Goal: Transaction & Acquisition: Purchase product/service

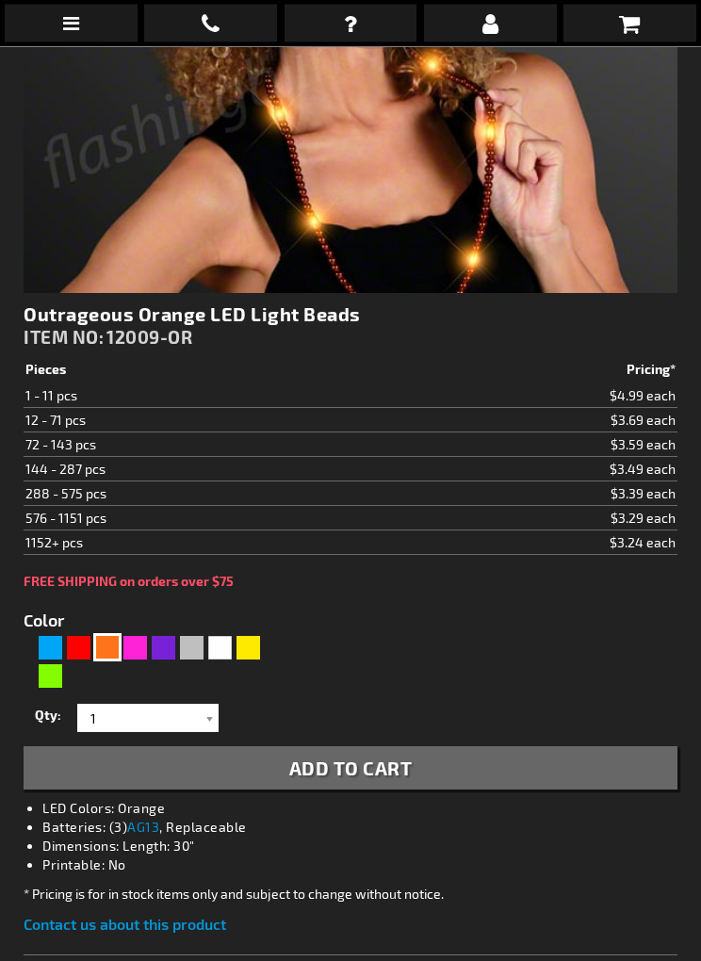
scroll to position [595, 0]
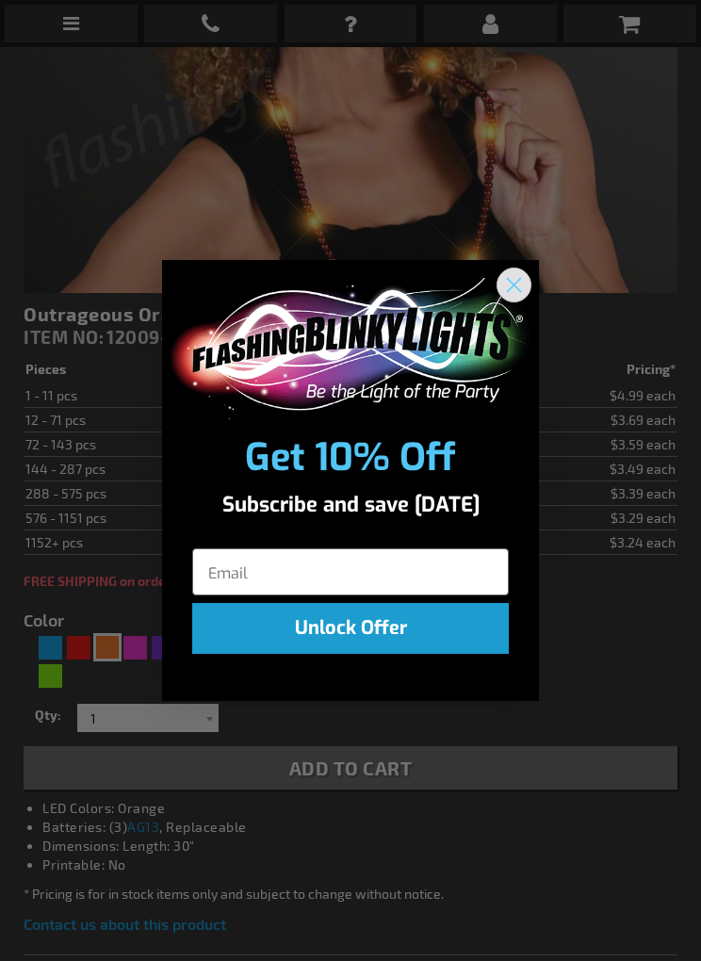
click at [500, 300] on circle "Close dialog" at bounding box center [514, 284] width 31 height 31
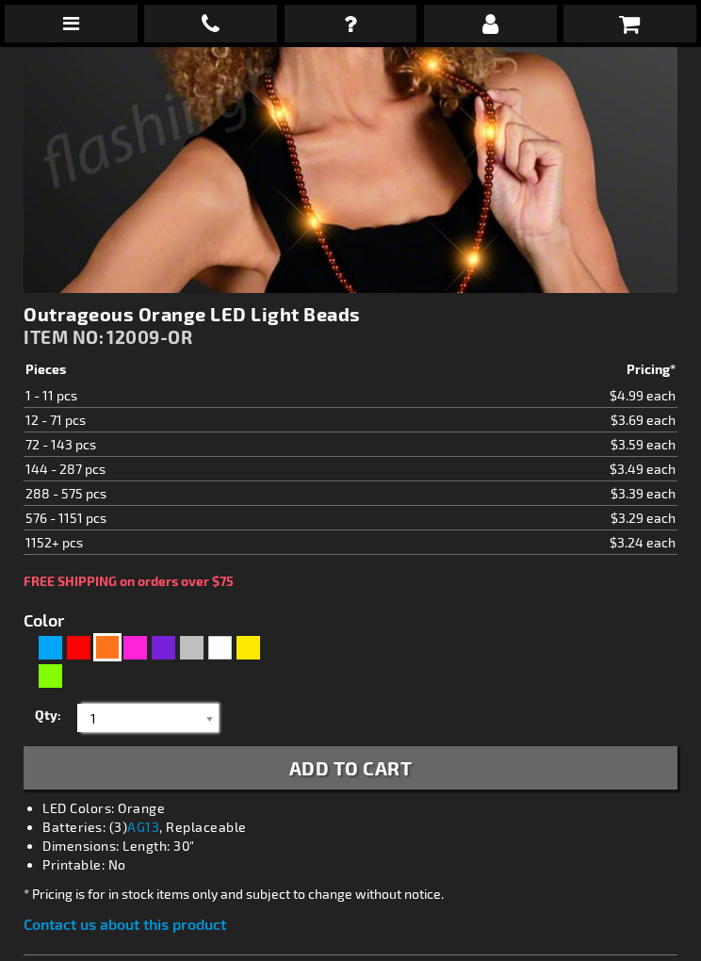
click at [127, 724] on input "1" at bounding box center [150, 718] width 137 height 28
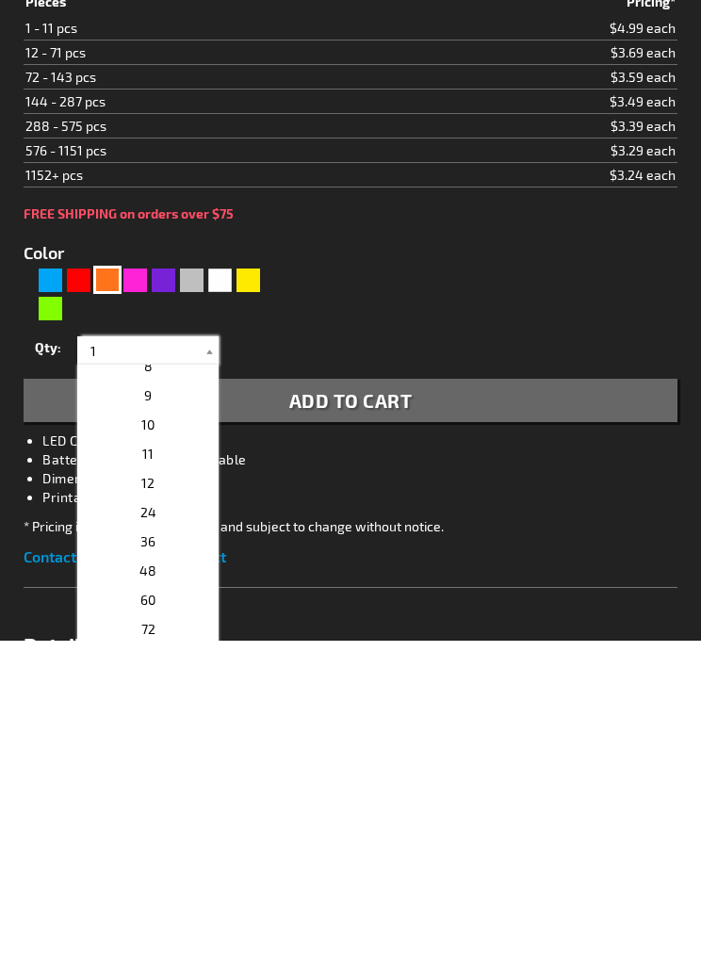
scroll to position [218, 0]
click at [137, 876] on p "48" at bounding box center [147, 890] width 141 height 29
type input "48"
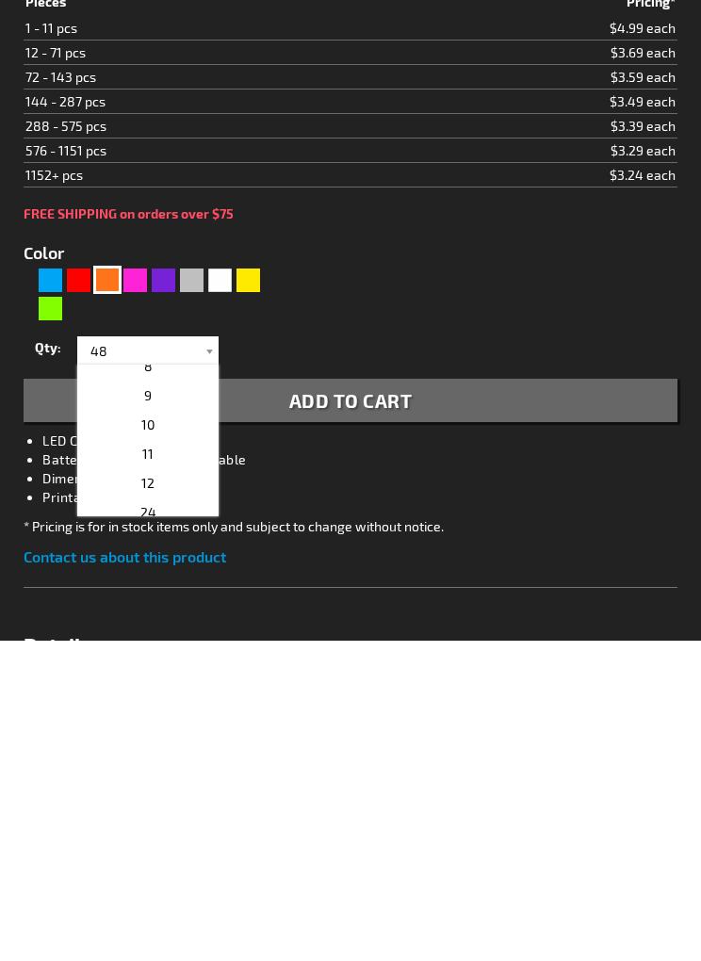
scroll to position [962, 0]
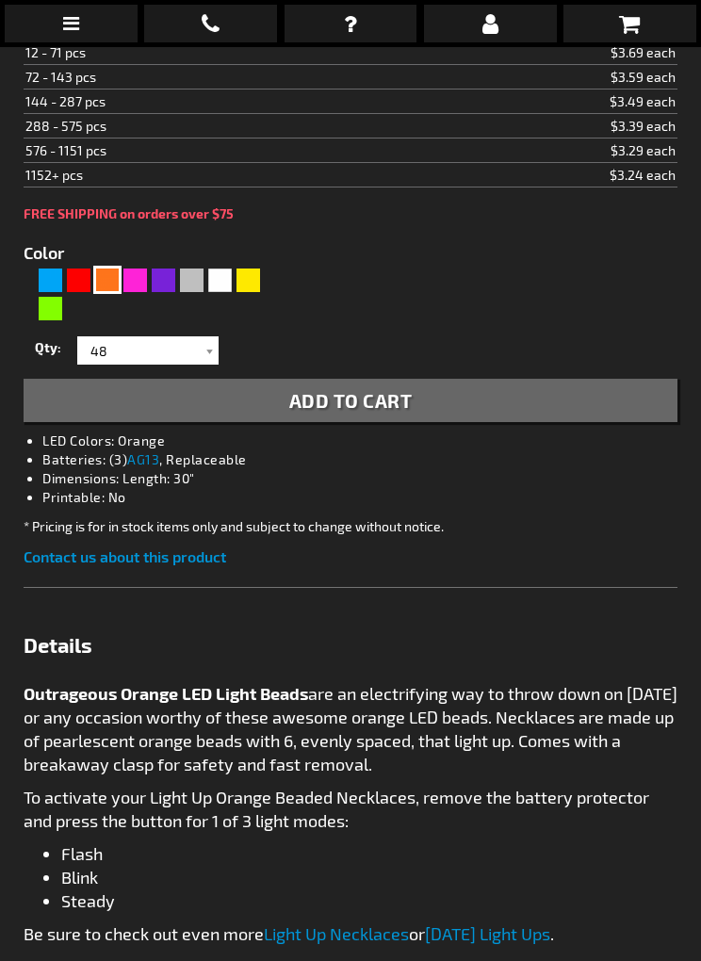
click at [322, 399] on span "Add to Cart" at bounding box center [350, 400] width 123 height 23
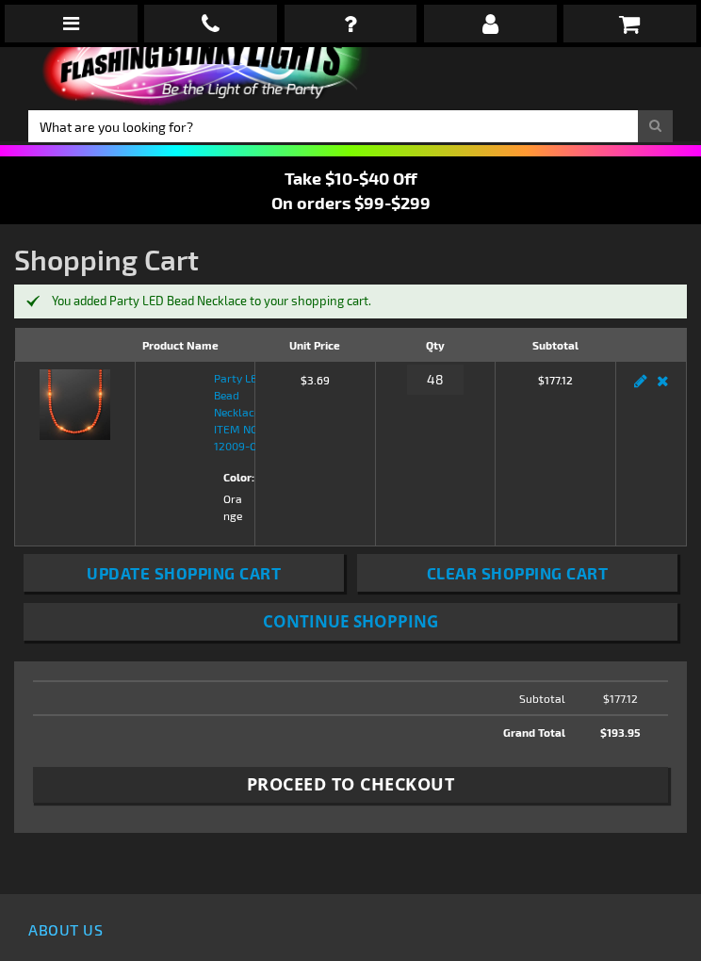
scroll to position [37, 0]
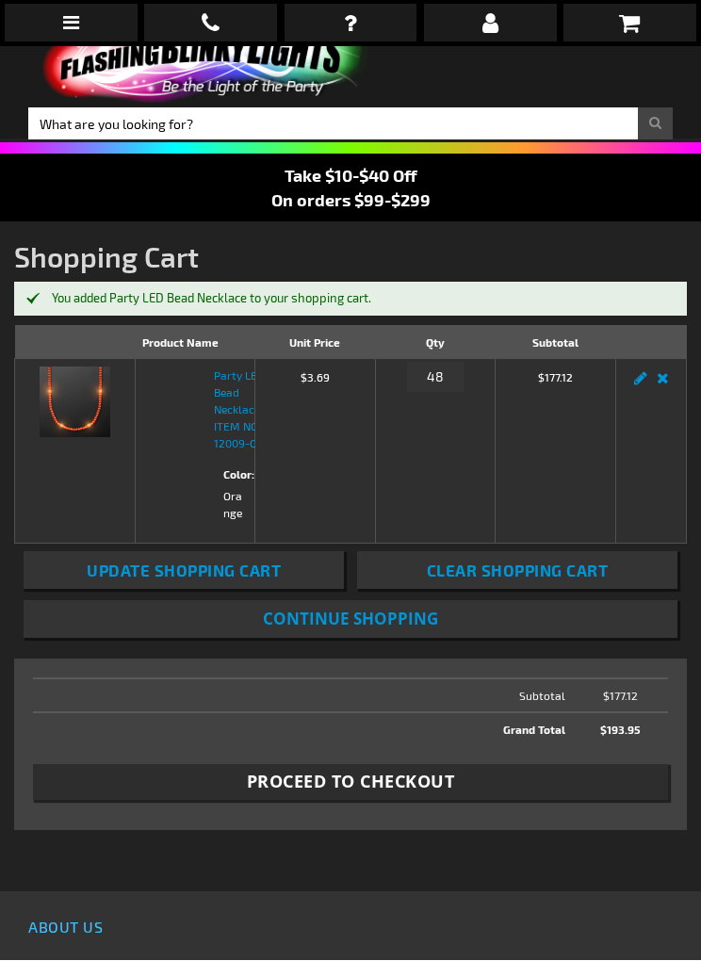
click at [278, 795] on span "Proceed to Checkout" at bounding box center [351, 783] width 208 height 24
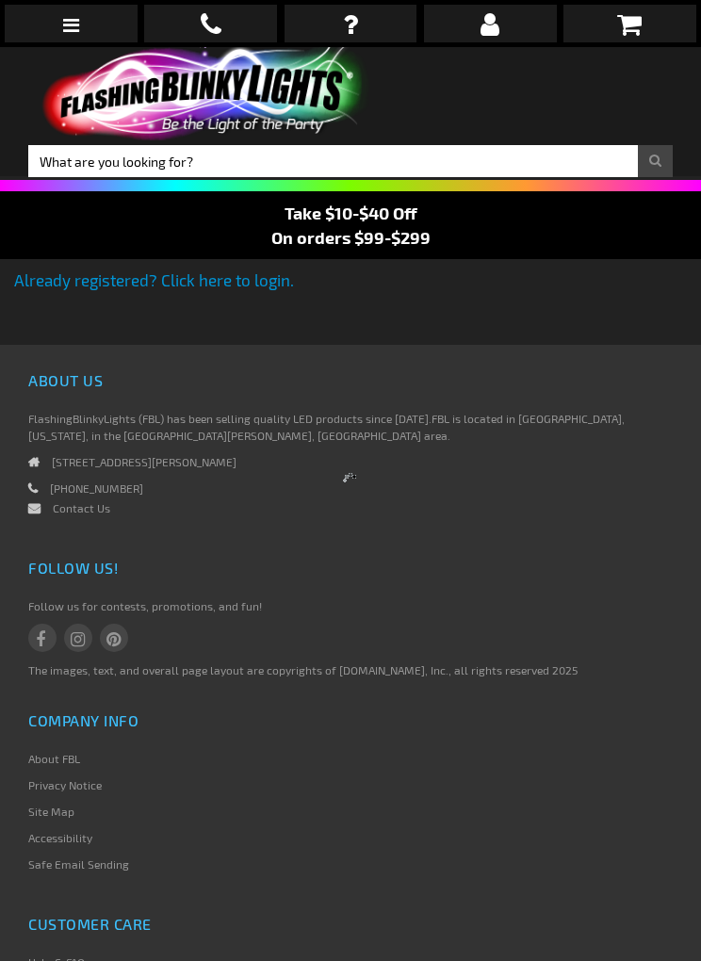
select select "US"
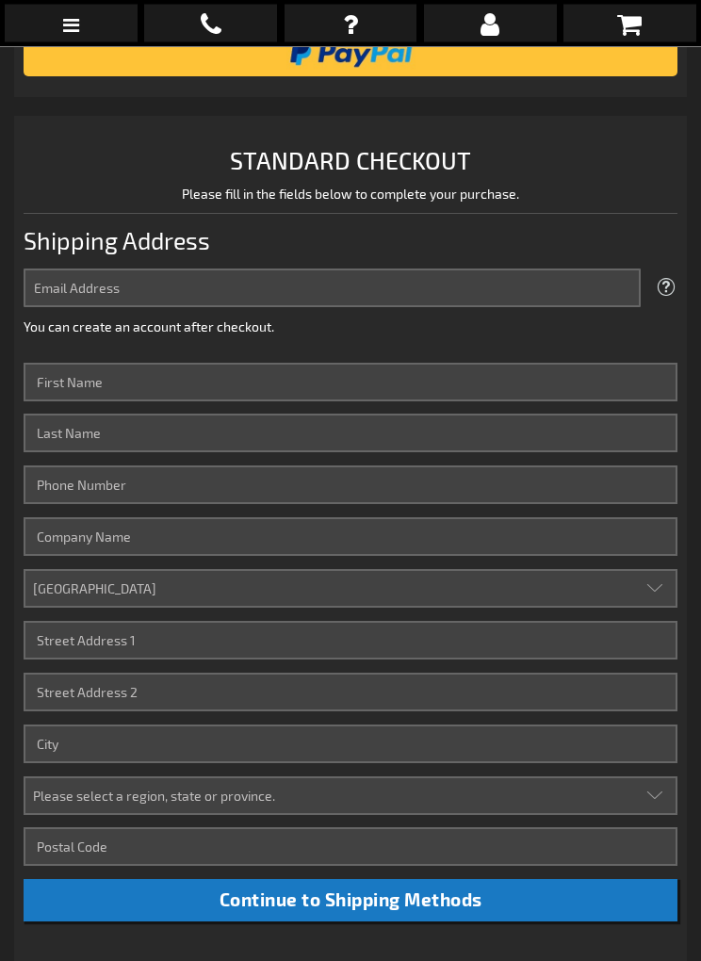
scroll to position [346, 0]
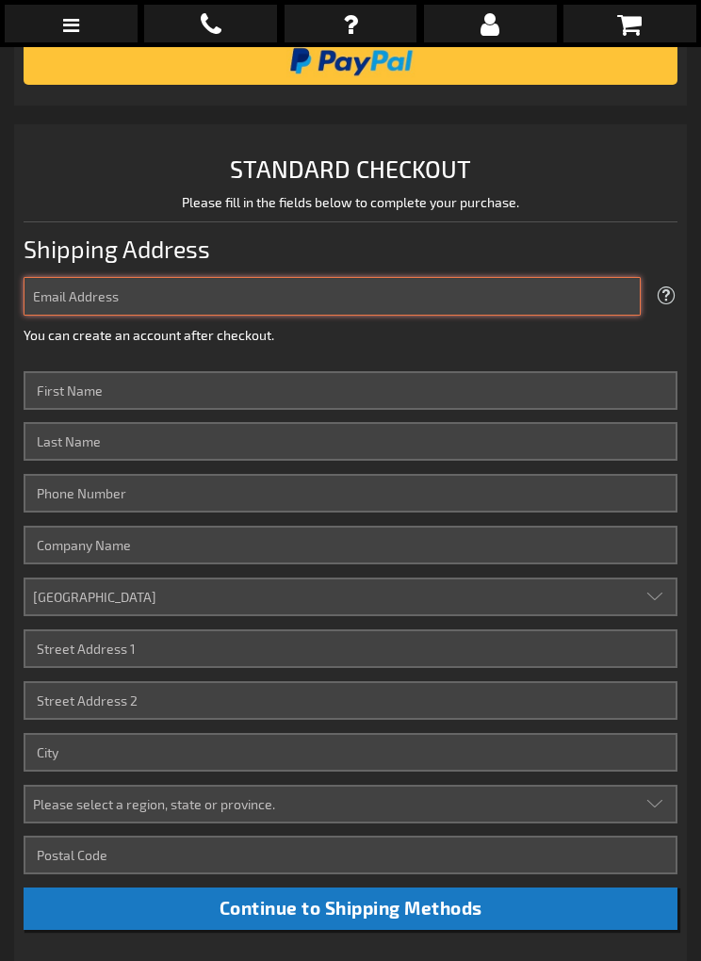
click at [53, 298] on input "Email Address" at bounding box center [332, 296] width 617 height 39
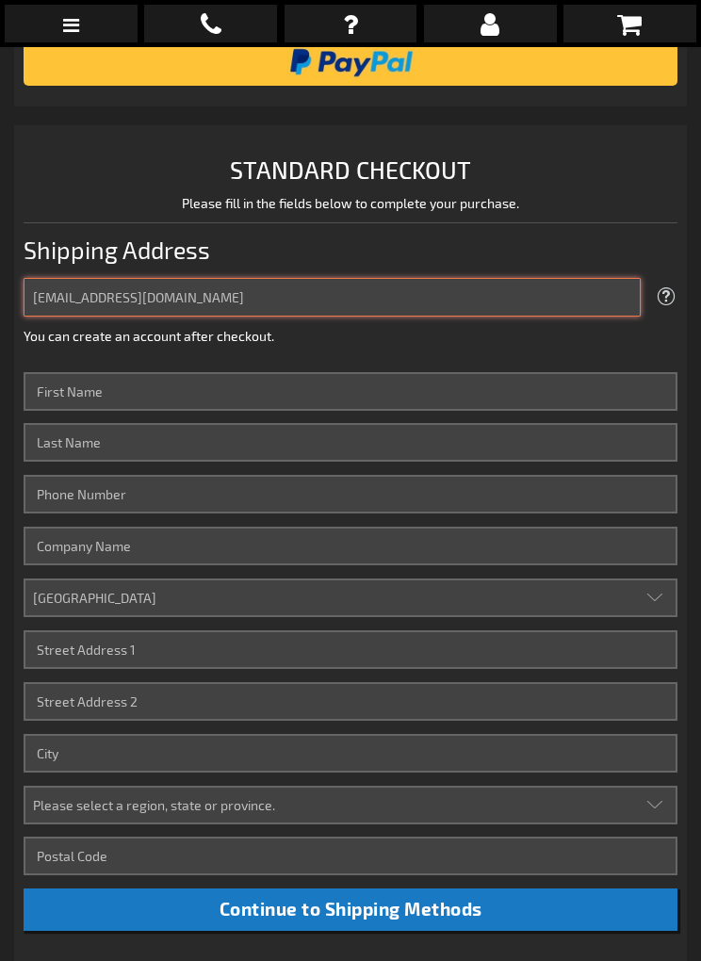
type input "[EMAIL_ADDRESS][DOMAIN_NAME]"
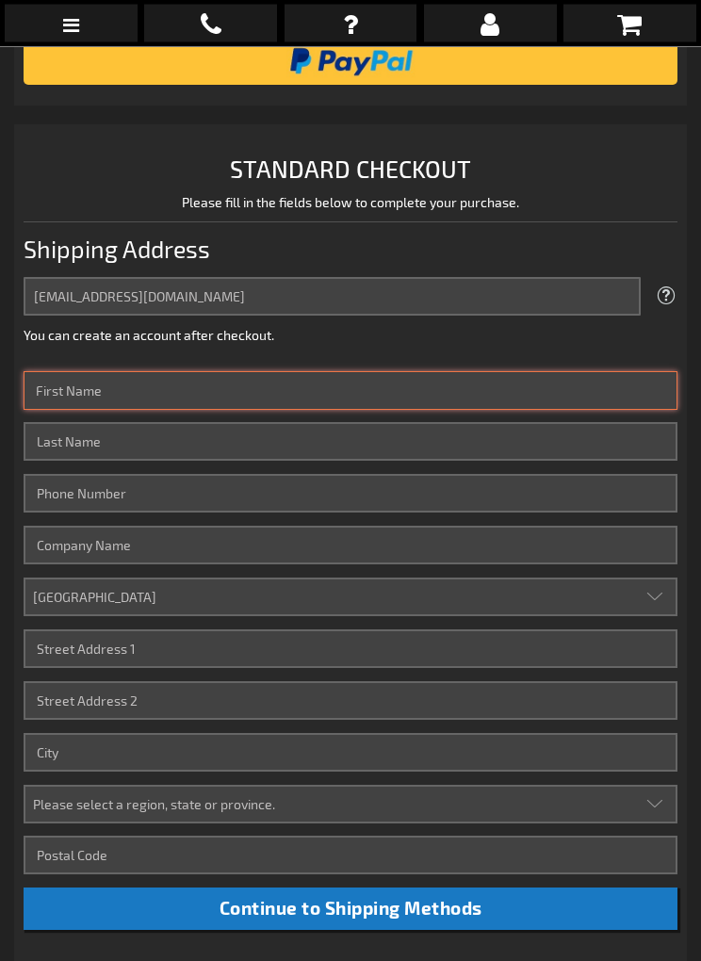
click at [42, 392] on input "First Name" at bounding box center [351, 391] width 654 height 39
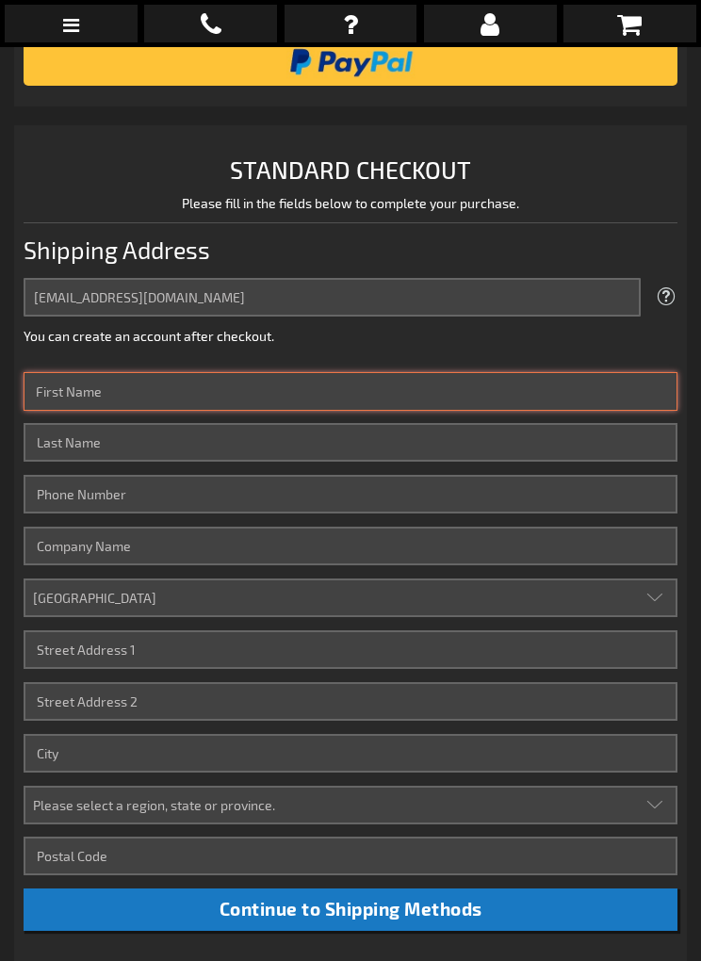
type input "[PERSON_NAME]"
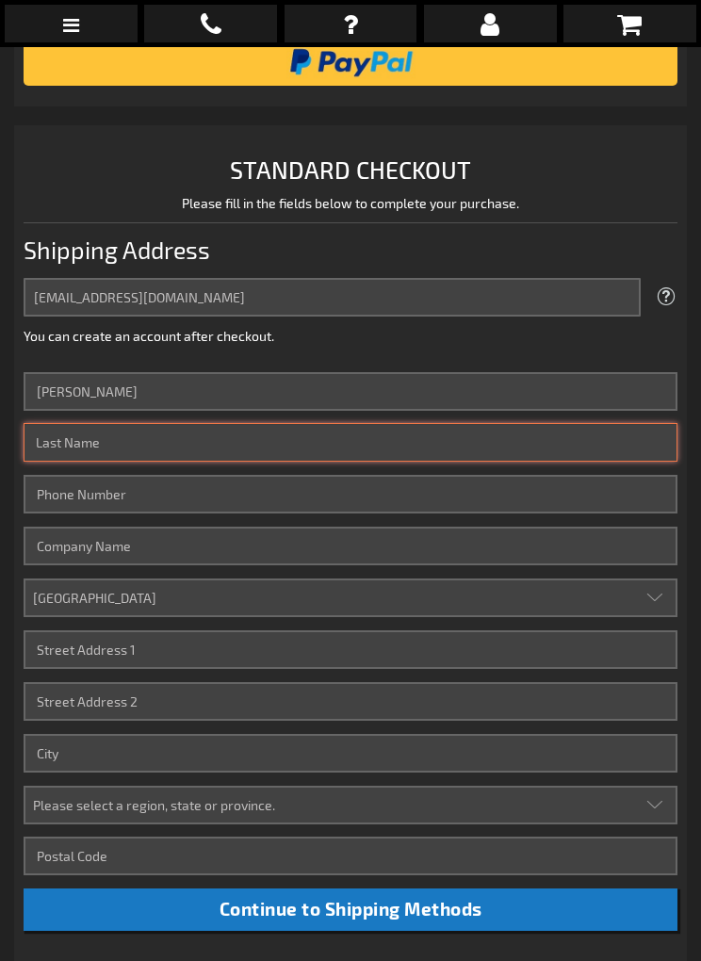
type input "Schou"
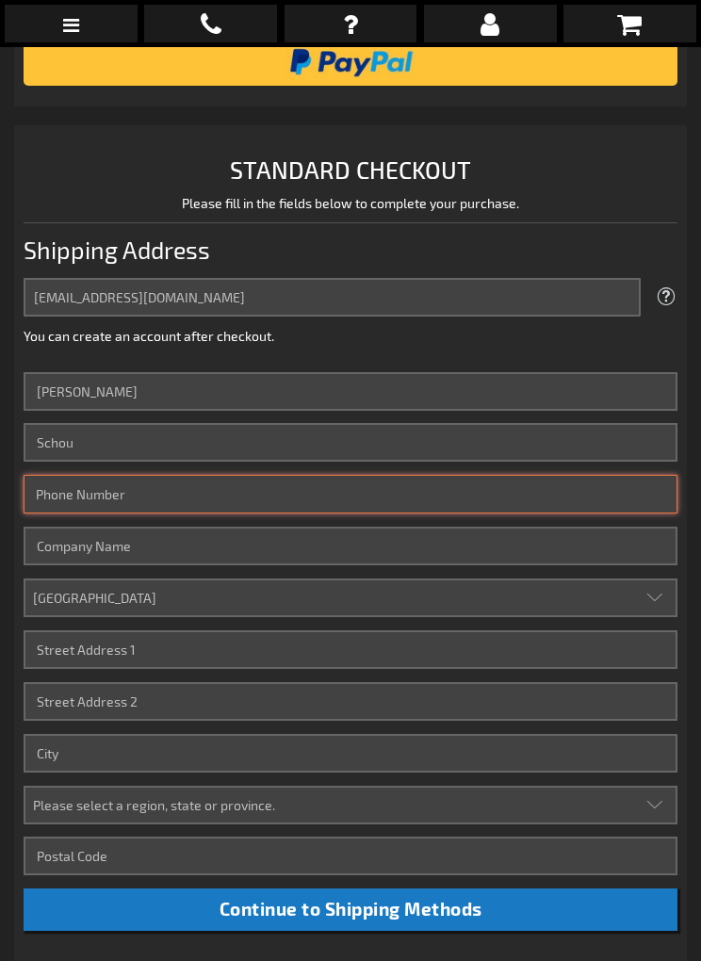
type input "2022708718"
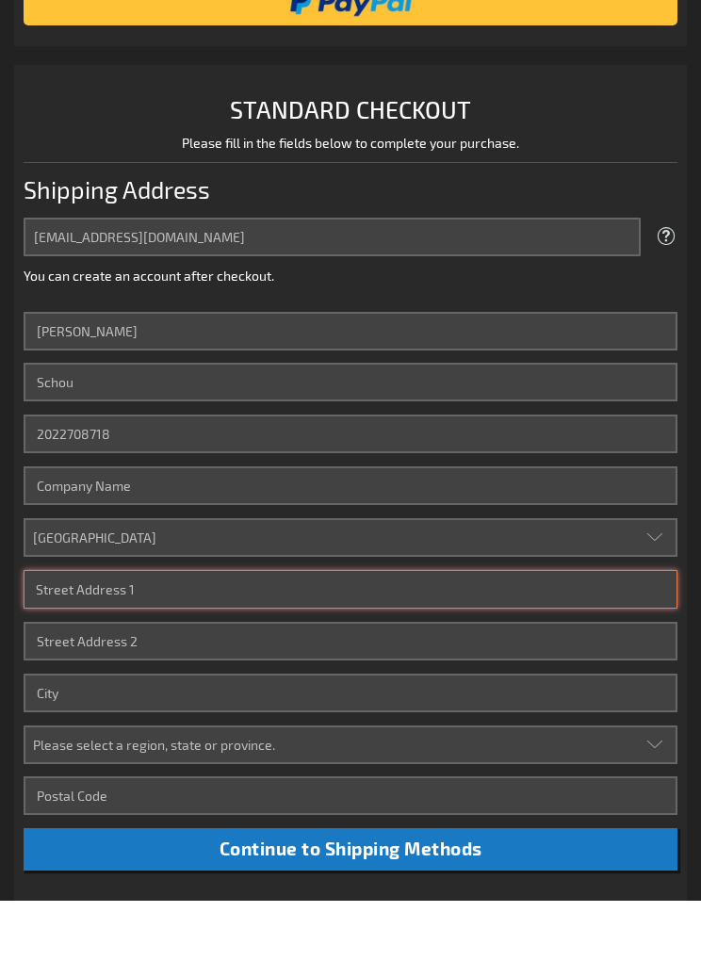
click at [36, 631] on input "Street Address: Line 1" at bounding box center [351, 650] width 654 height 39
type input "[STREET_ADDRESS][PERSON_NAME]"
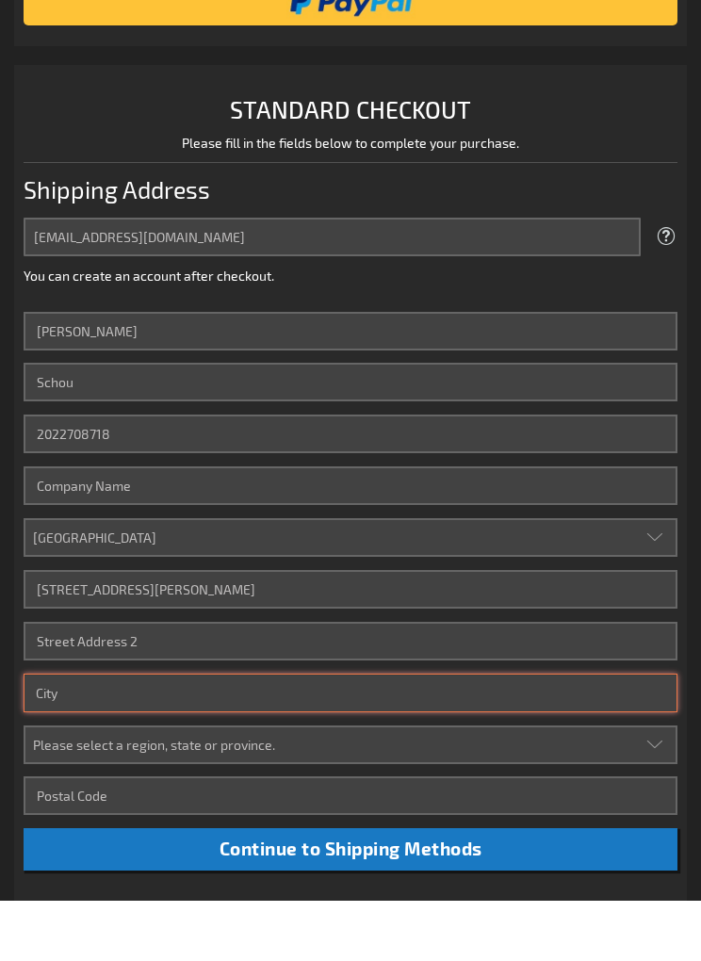
type input "[US_STATE]"
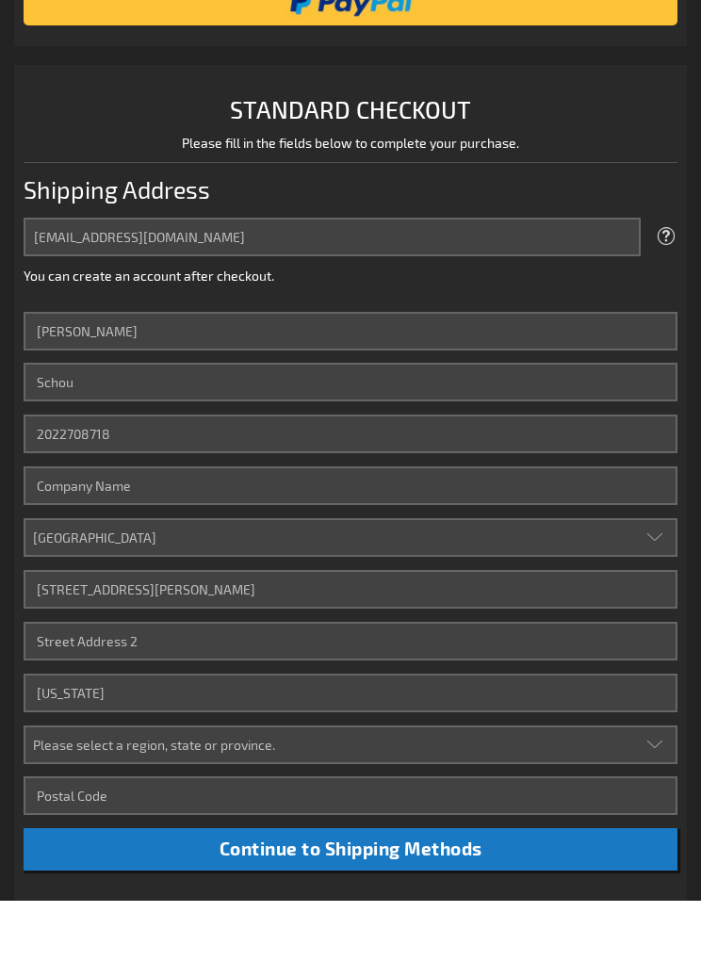
select select "16"
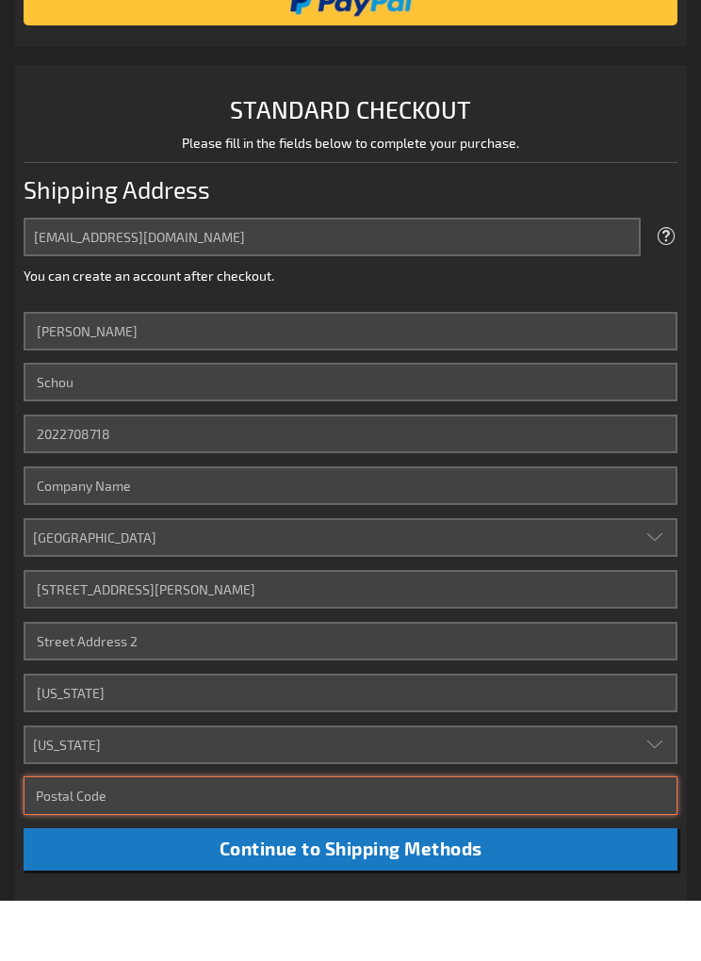
type input "20015"
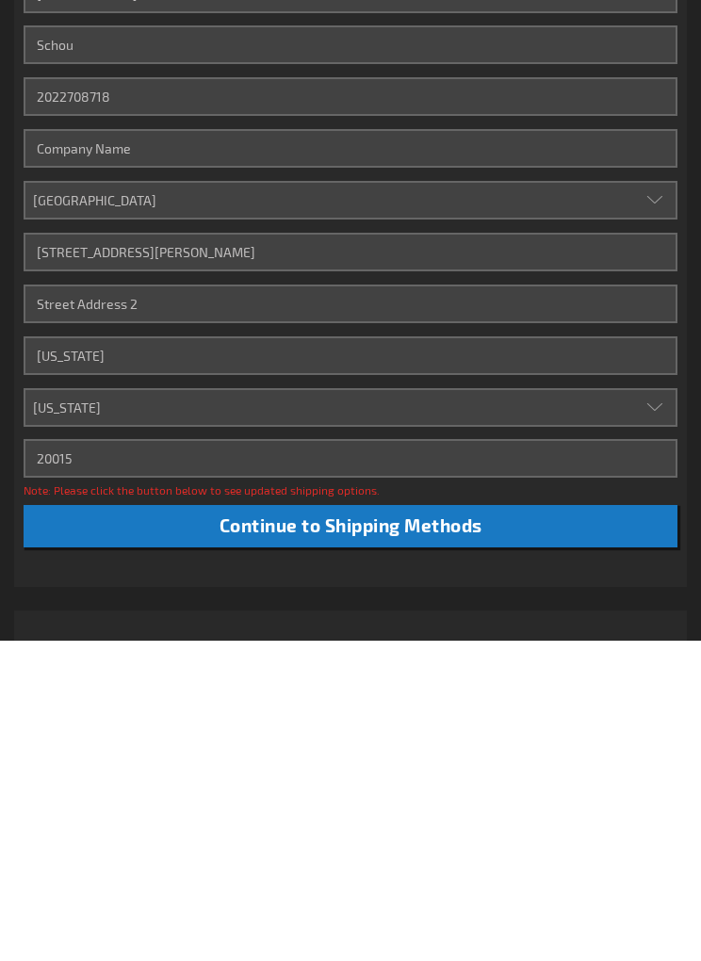
click at [267, 826] on button "Continue to Shipping Methods" at bounding box center [351, 847] width 654 height 42
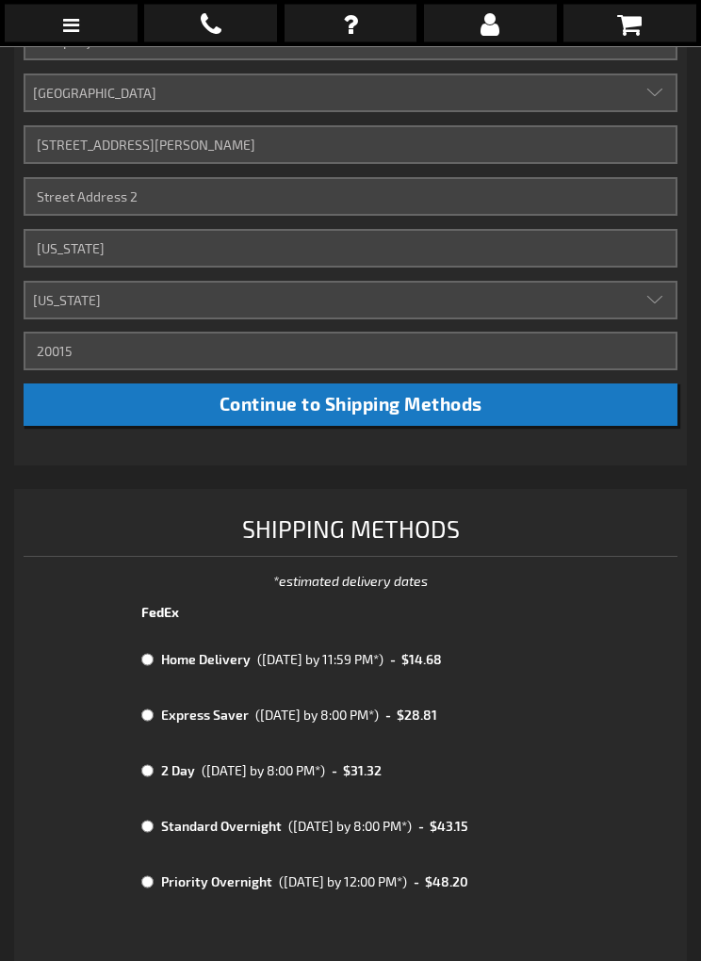
scroll to position [851, 0]
click at [178, 659] on td "Home Delivery" at bounding box center [204, 659] width 96 height 25
radio input "true"
click at [697, 822] on main "Checkout Please complete your information below to login. Please complete your …" at bounding box center [350, 485] width 701 height 2155
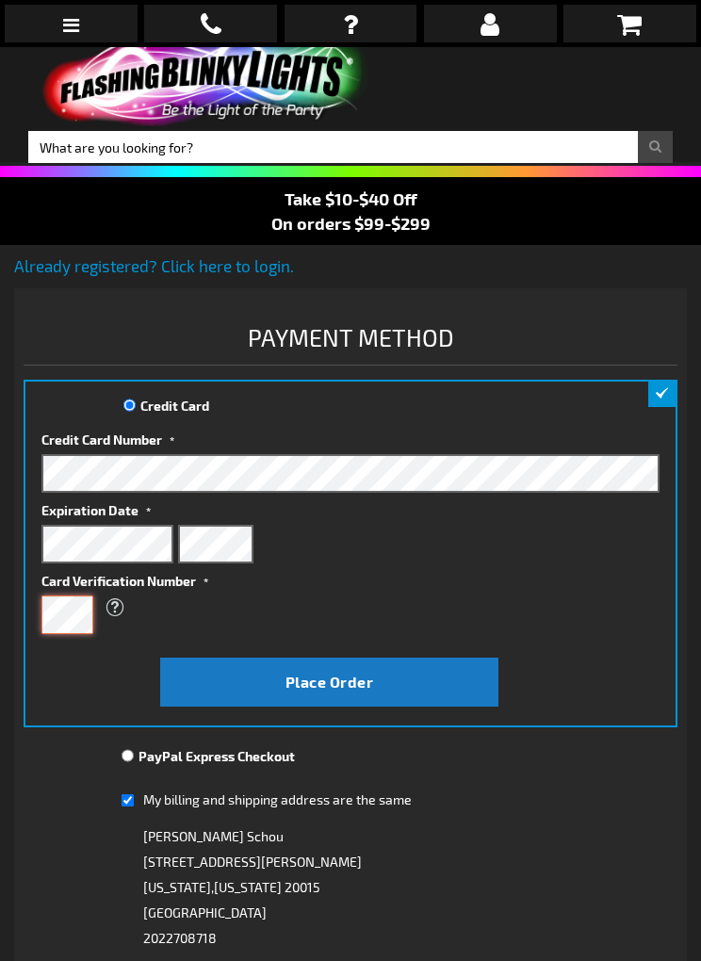
scroll to position [13, 0]
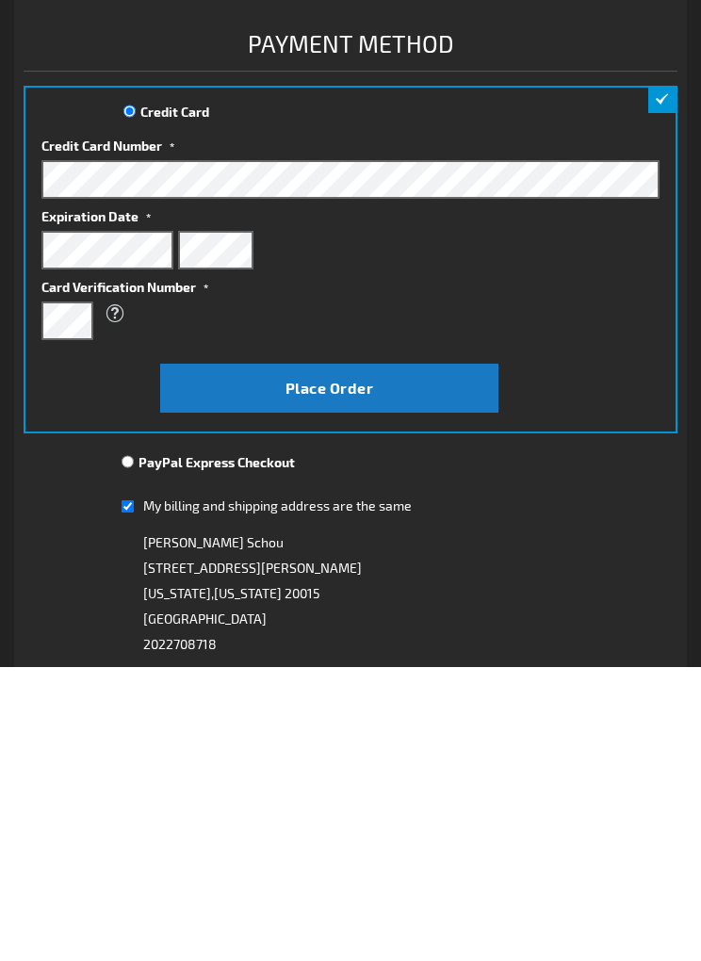
click at [263, 659] on button "Place Order" at bounding box center [329, 683] width 338 height 49
